Goal: Task Accomplishment & Management: Complete application form

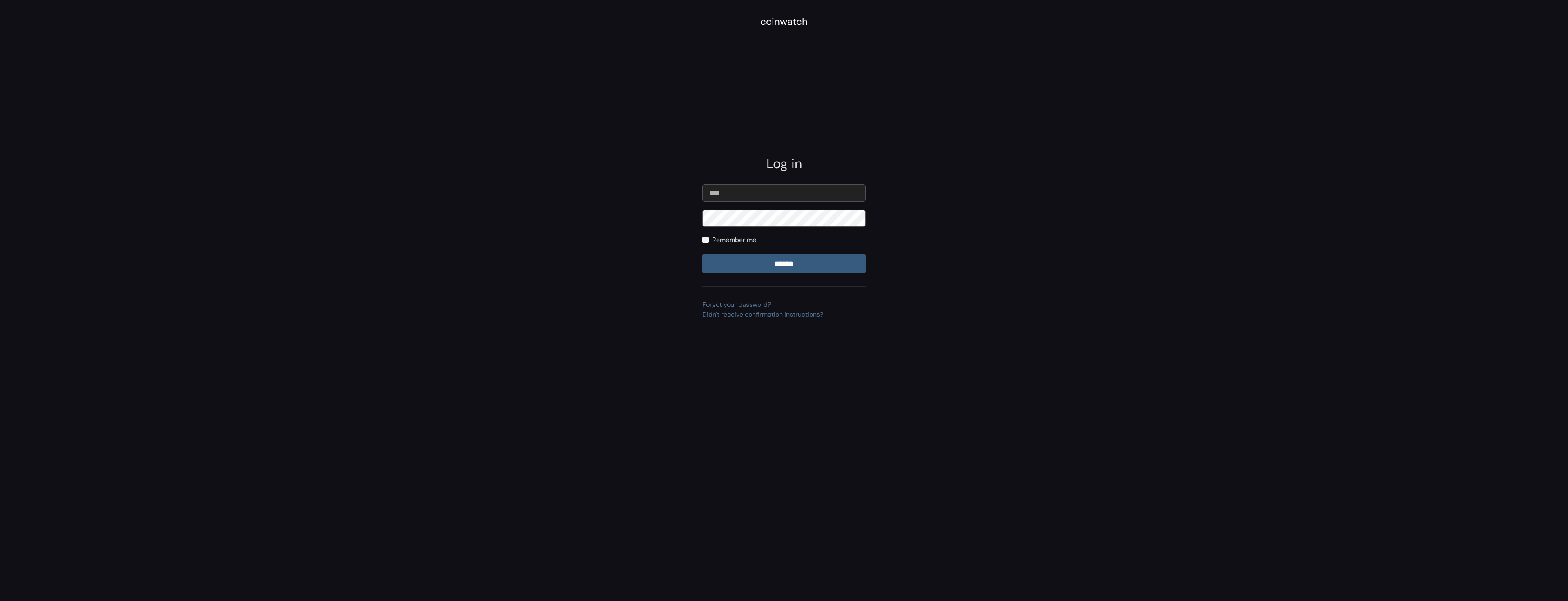
type input "**********"
click at [737, 236] on label "Remember me" at bounding box center [734, 240] width 44 height 10
click at [734, 260] on input "******" at bounding box center [784, 263] width 163 height 19
